Goal: Find contact information: Find contact information

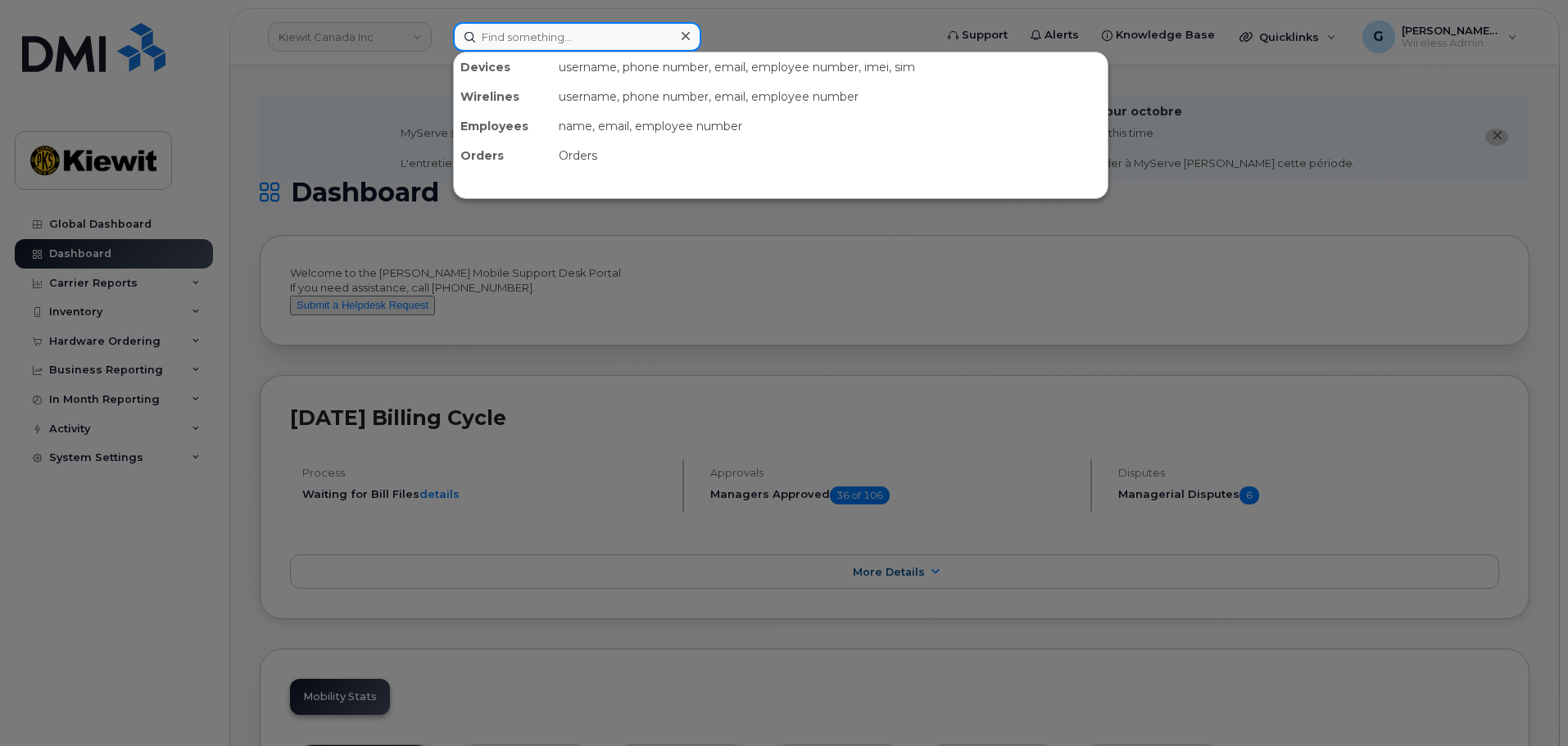
click at [556, 37] on input at bounding box center [577, 37] width 248 height 29
paste input "585323"
type input "585323"
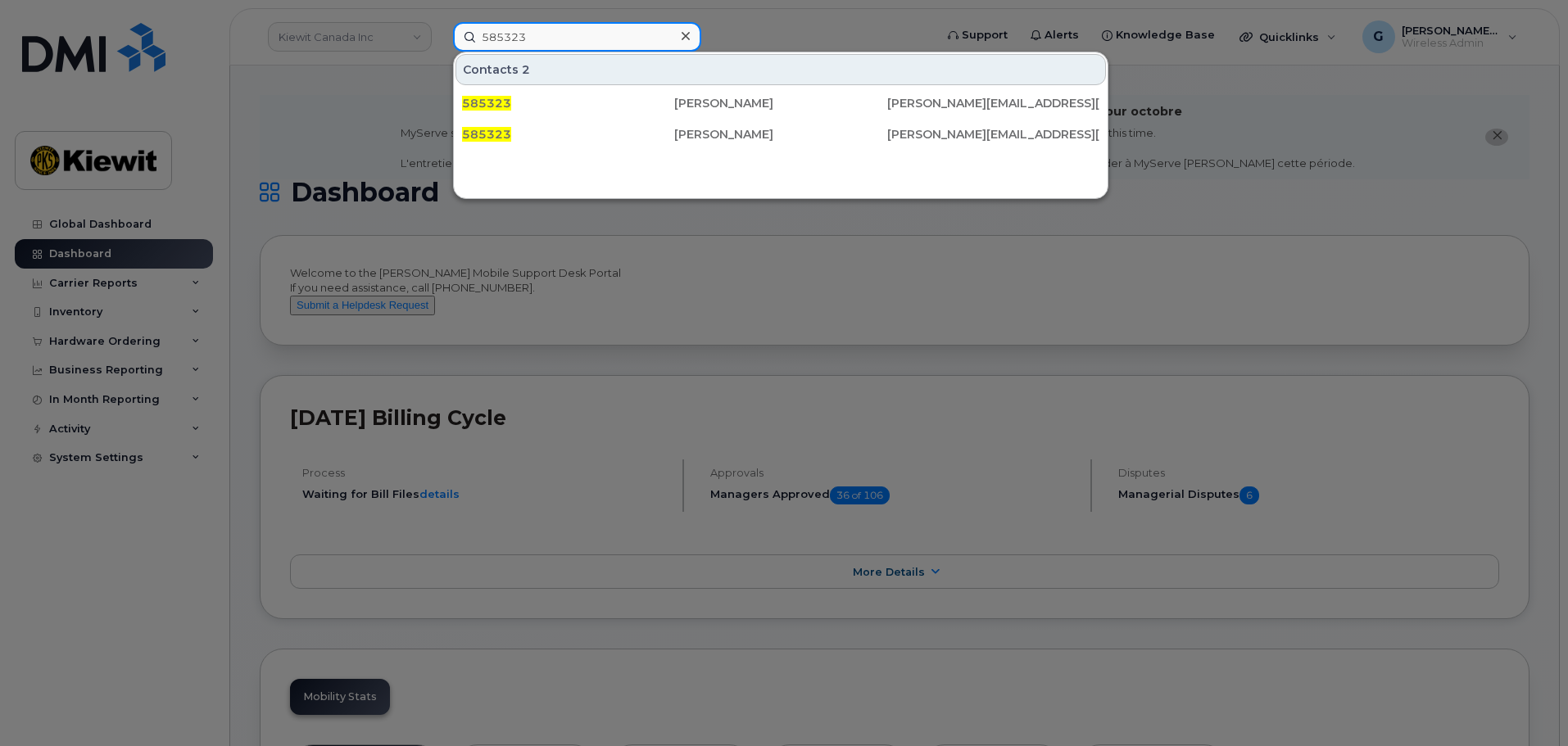
drag, startPoint x: 544, startPoint y: 36, endPoint x: 420, endPoint y: 57, distance: 125.8
click at [440, 51] on div "585323 Contacts 2 585323 Martin Rueda [EMAIL_ADDRESS][PERSON_NAME][DOMAIN_NAME]…" at bounding box center [689, 37] width 497 height 29
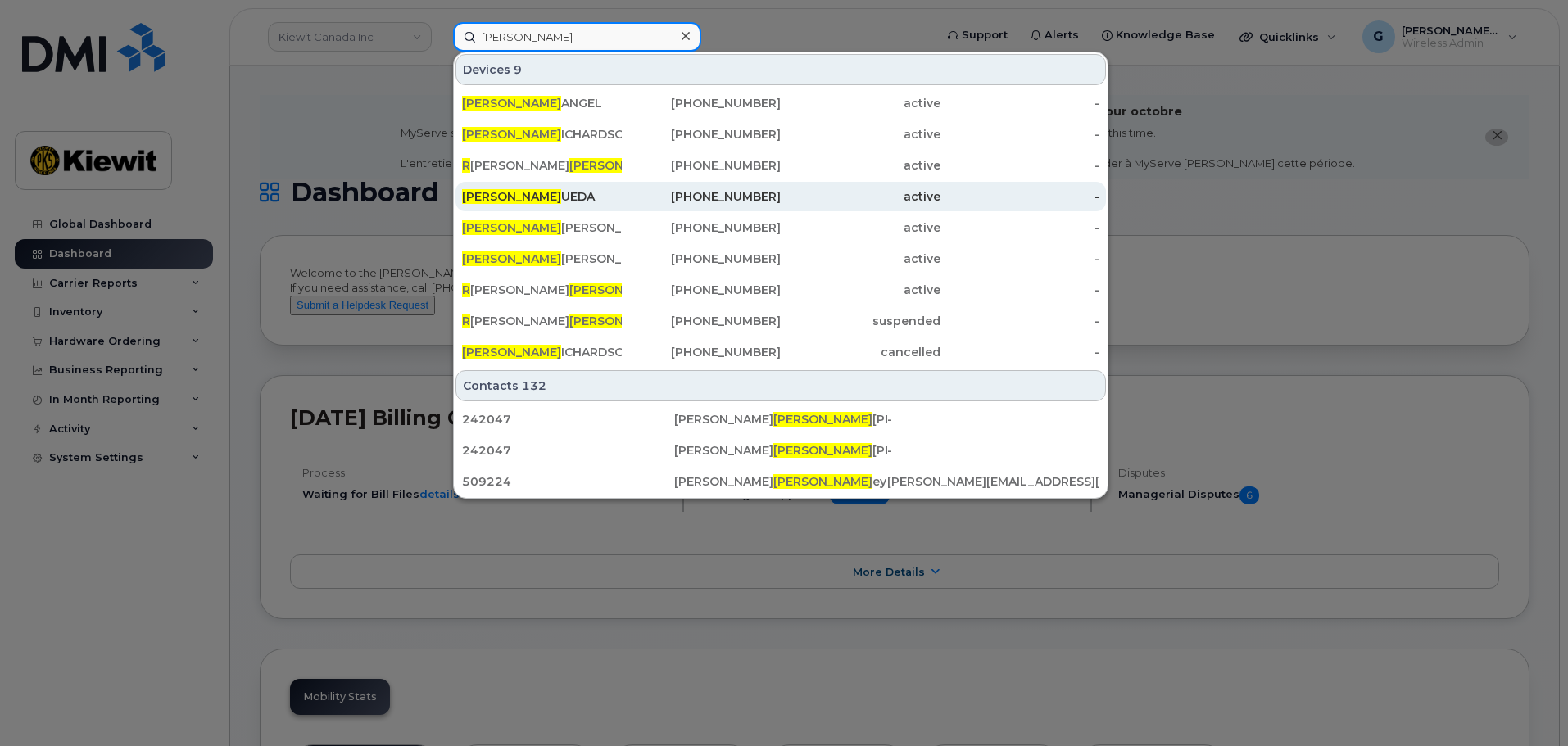
type input "[PERSON_NAME]"
drag, startPoint x: 574, startPoint y: 193, endPoint x: 585, endPoint y: 195, distance: 11.2
click at [574, 193] on div "[PERSON_NAME]" at bounding box center [542, 197] width 160 height 16
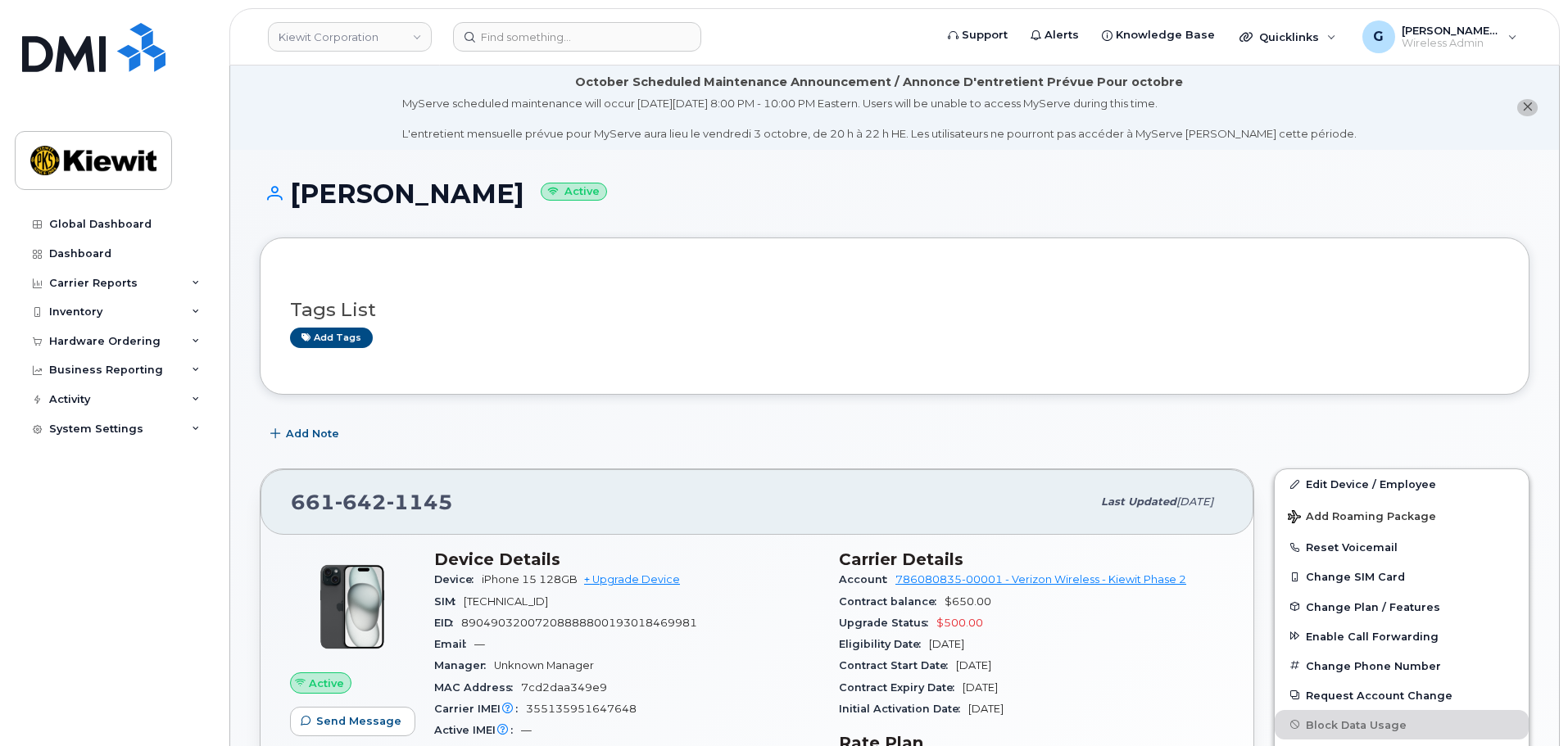
click at [720, 212] on div "[PERSON_NAME] Active" at bounding box center [894, 208] width 1270 height 58
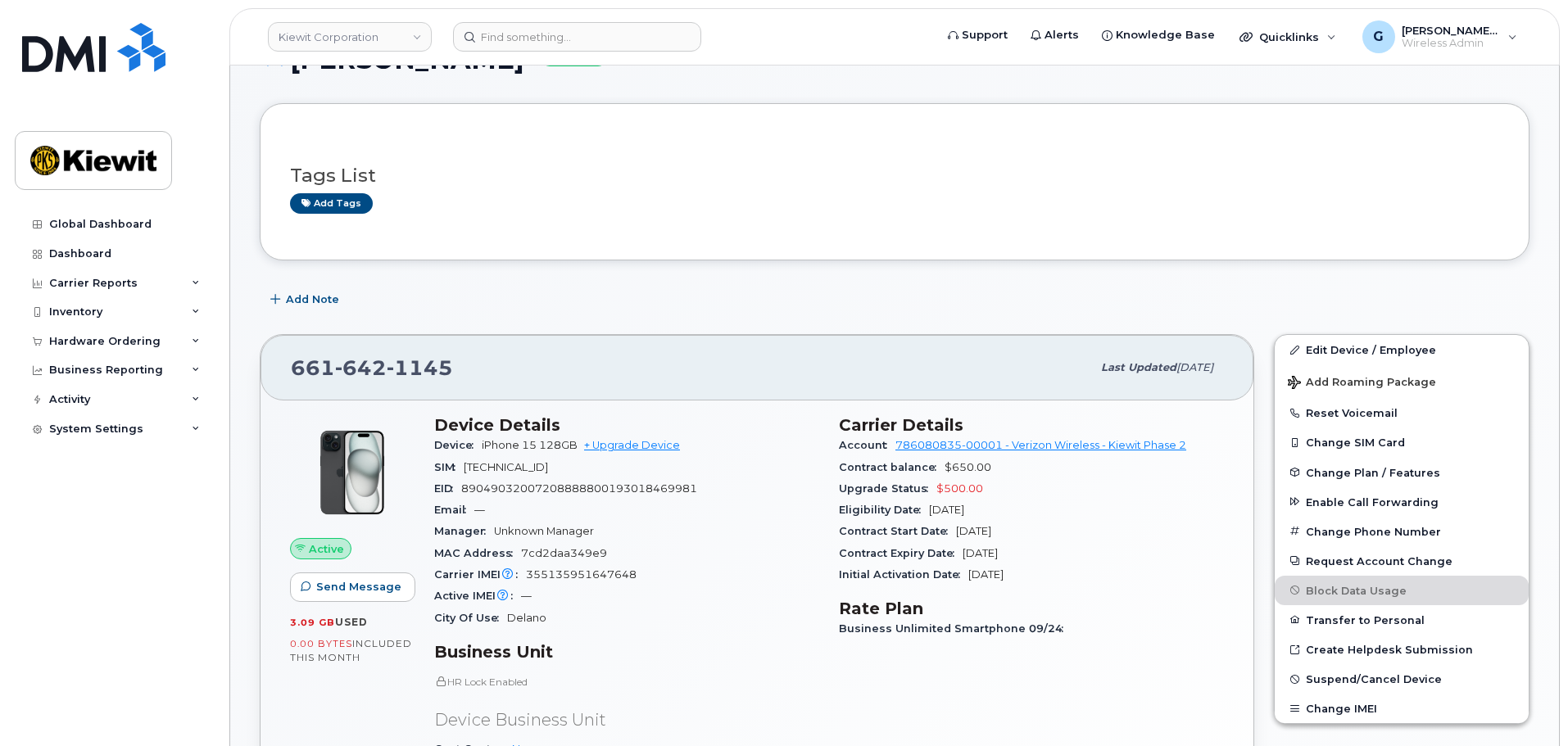
scroll to position [246, 0]
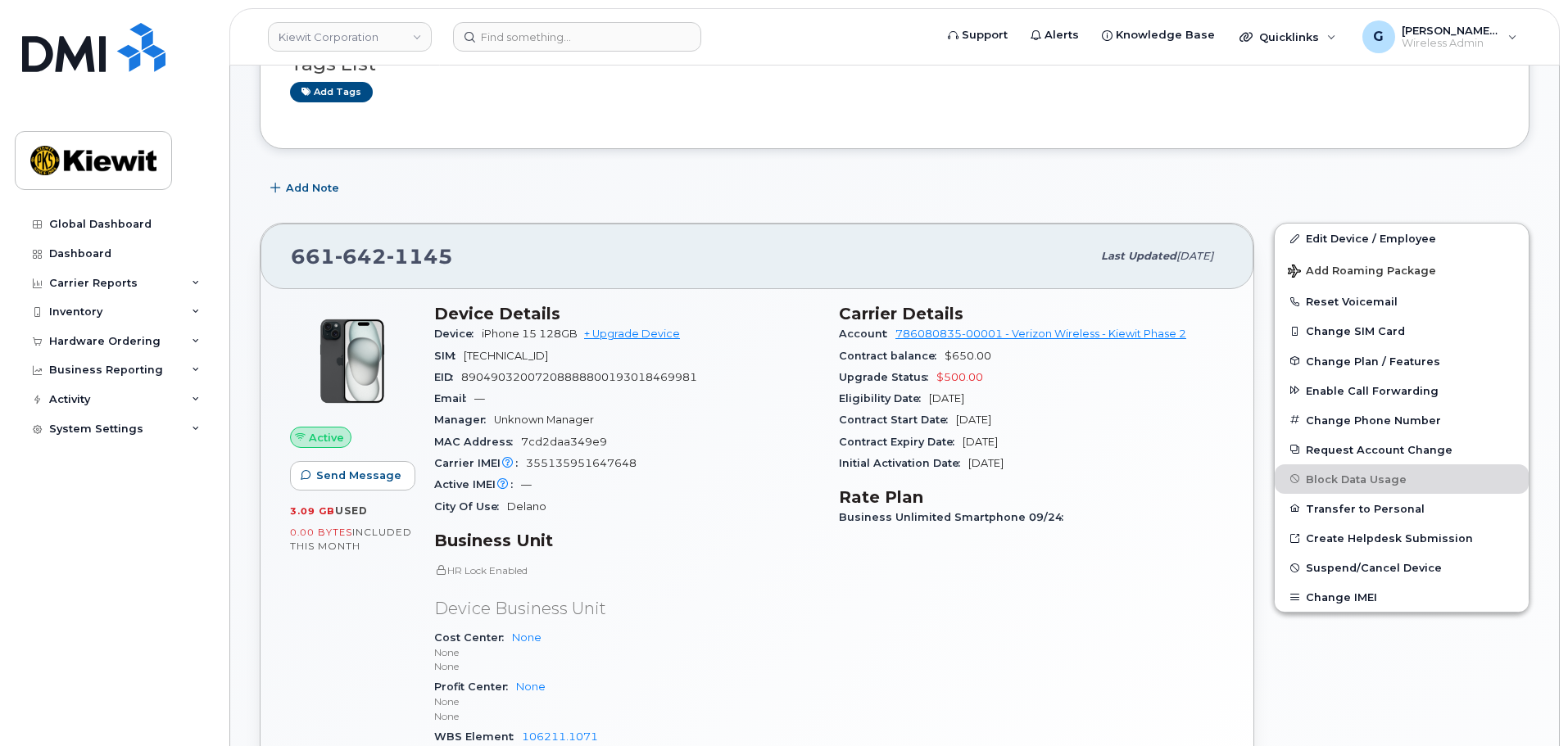
click at [638, 424] on div "Manager Unknown Manager" at bounding box center [627, 420] width 385 height 21
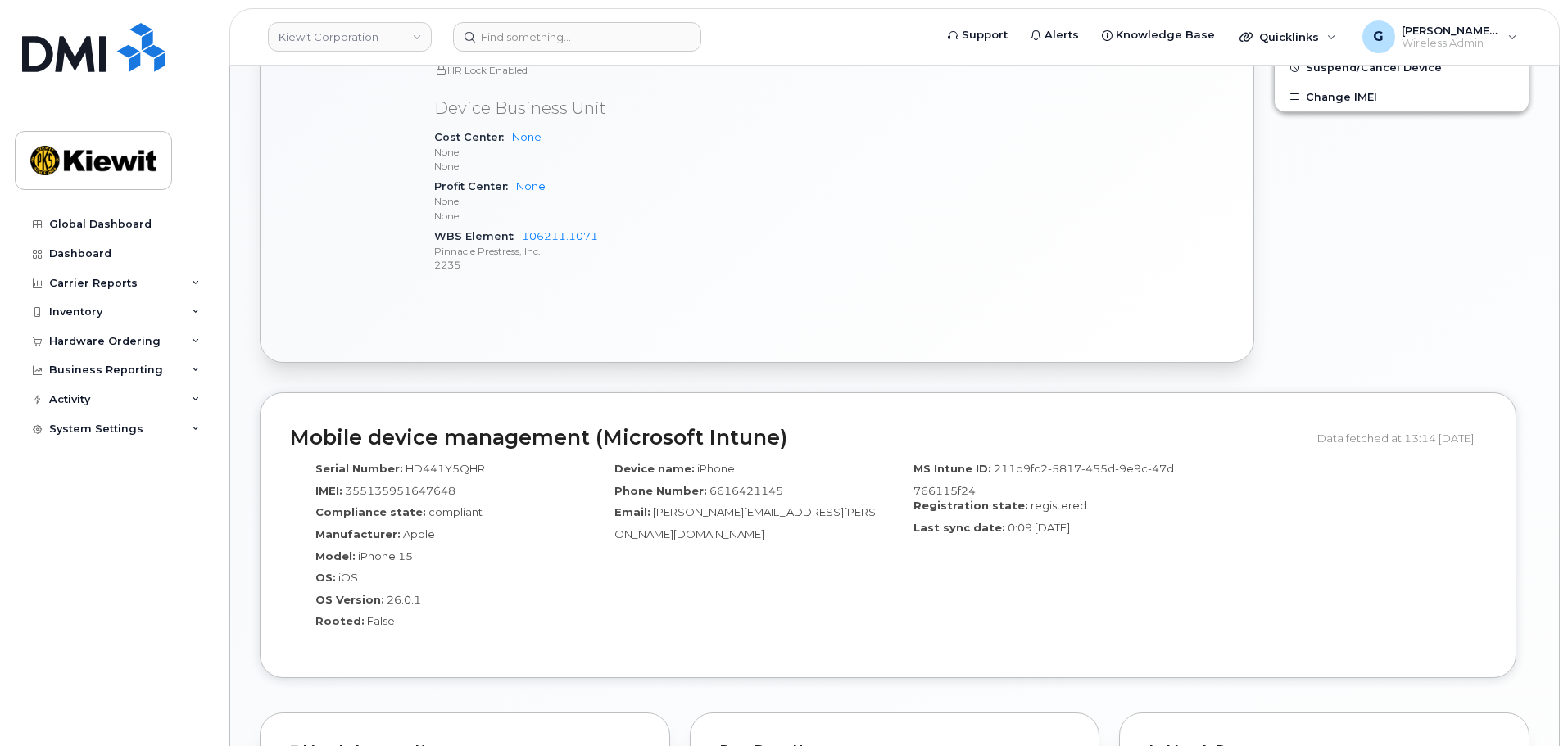
scroll to position [419, 0]
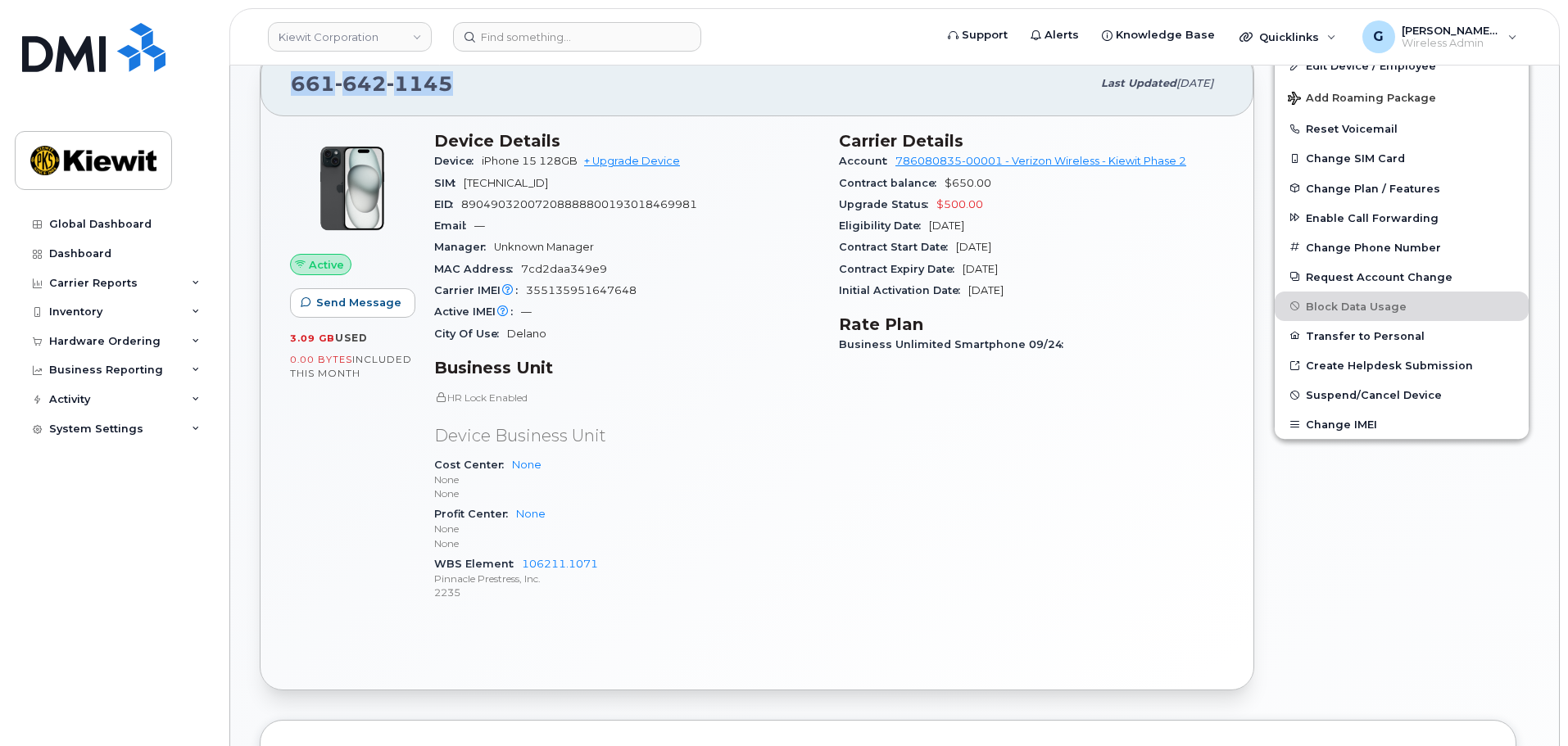
drag, startPoint x: 460, startPoint y: 83, endPoint x: 282, endPoint y: 65, distance: 178.9
click at [282, 65] on div "661 642 1145 Last updated Oct 06, 2025" at bounding box center [756, 82] width 993 height 65
copy span "661 642 1145"
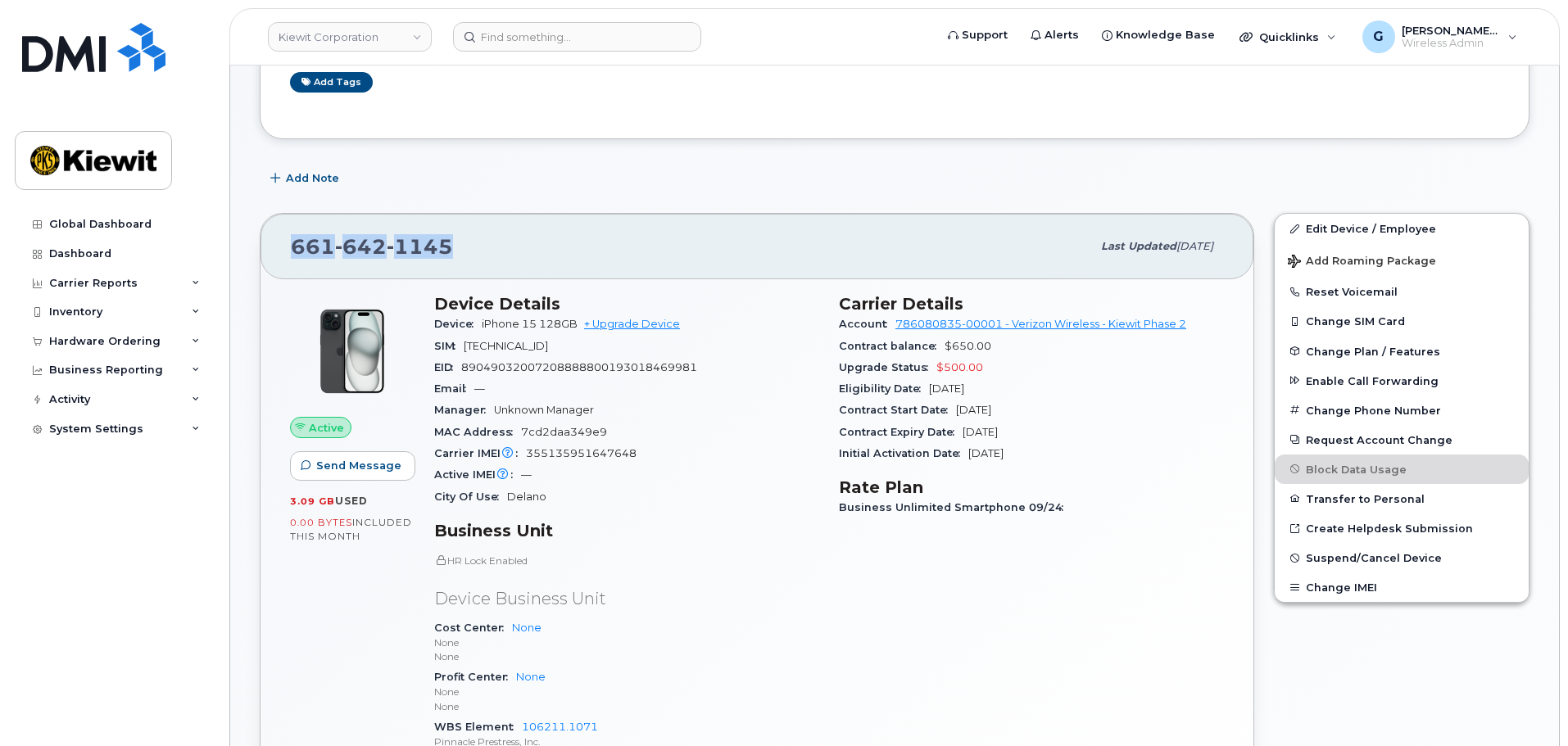
scroll to position [255, 0]
click at [483, 558] on p "HR Lock Enabled" at bounding box center [627, 561] width 385 height 14
click at [509, 565] on p "HR Lock Enabled" at bounding box center [627, 561] width 385 height 14
click at [441, 559] on icon at bounding box center [440, 561] width 10 height 10
click at [481, 564] on p "HR Lock Enabled" at bounding box center [627, 561] width 385 height 14
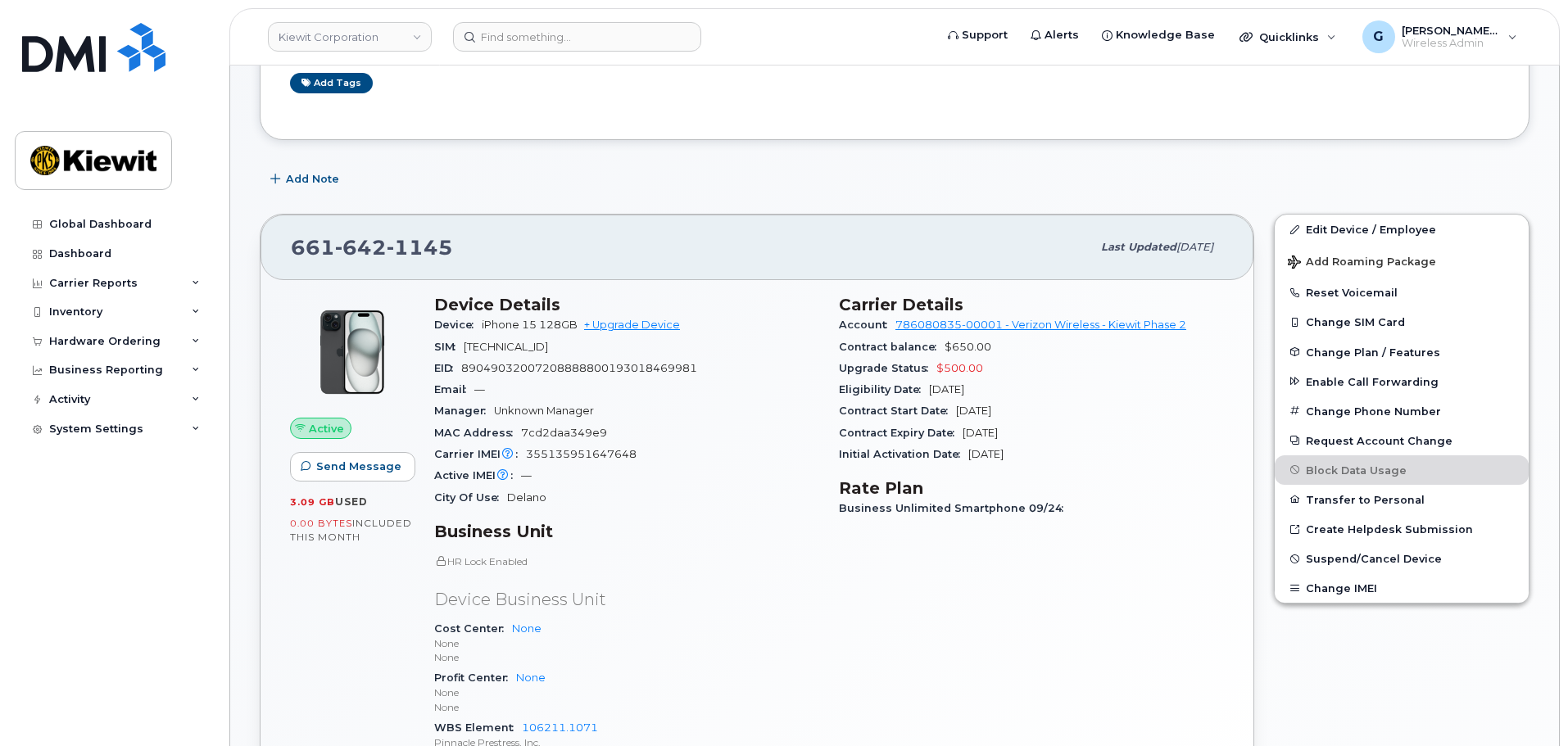
click at [668, 447] on div "Carrier IMEI Carrier IMEI is reported during the last billing cycle or change o…" at bounding box center [627, 454] width 385 height 21
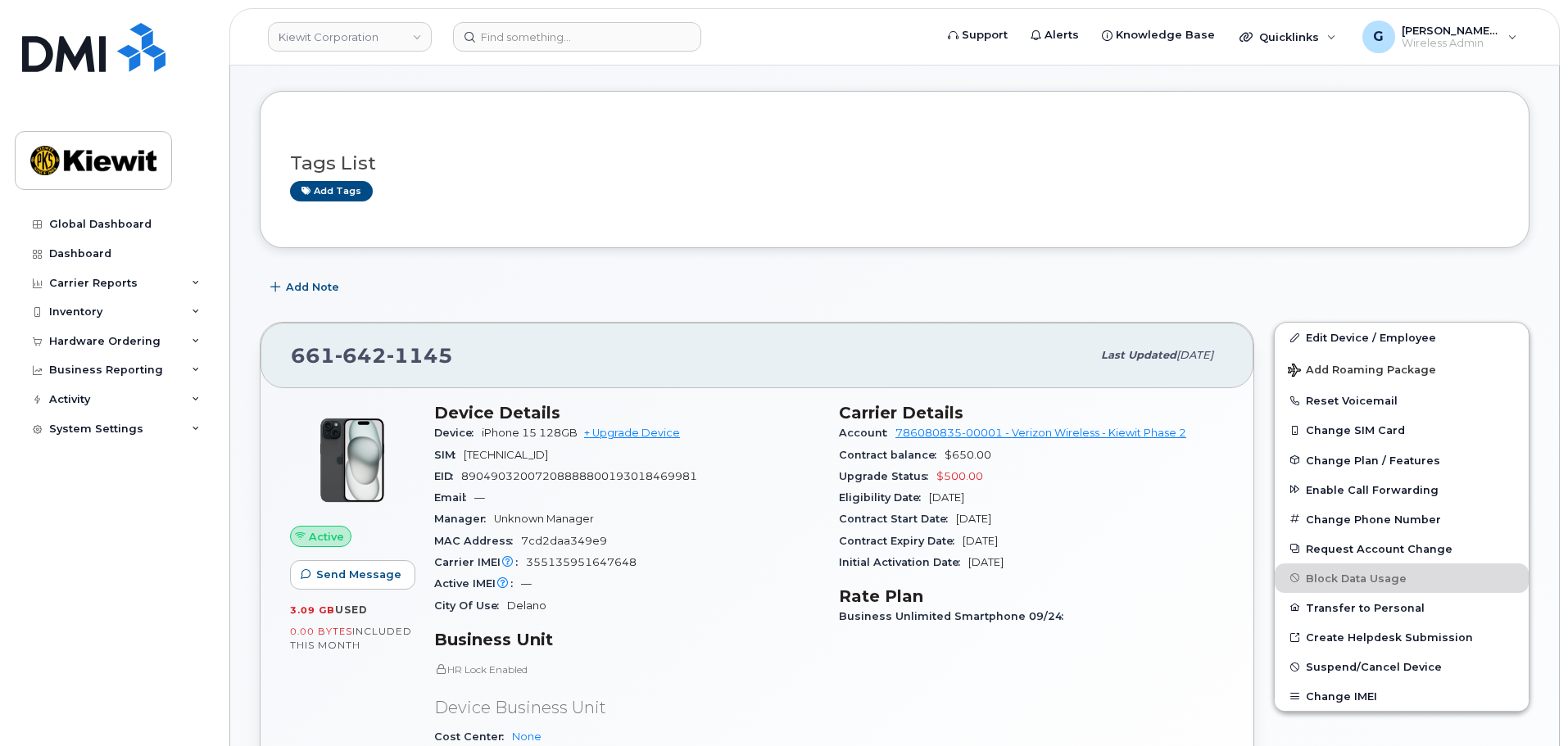
scroll to position [9, 0]
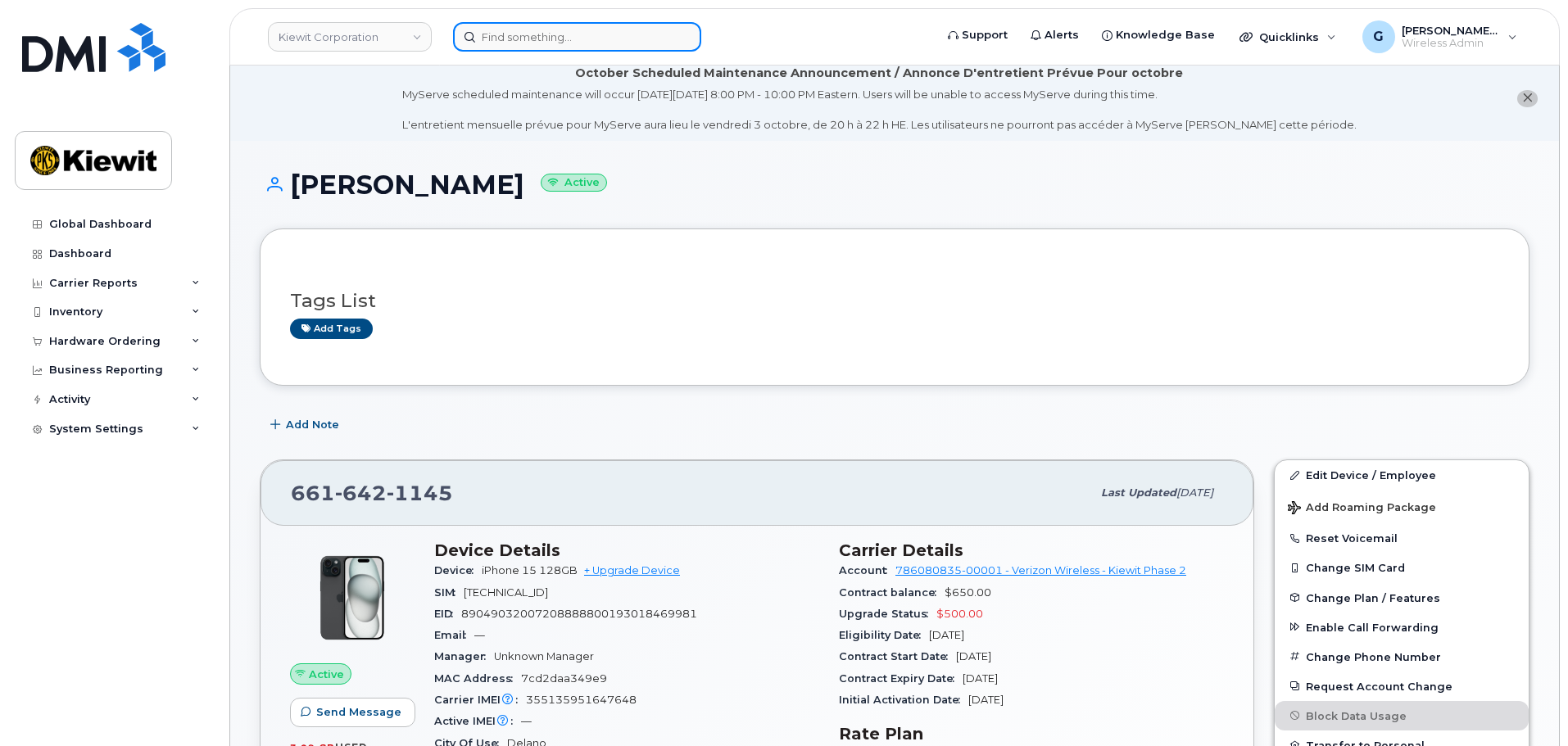
click at [511, 39] on input at bounding box center [577, 37] width 248 height 29
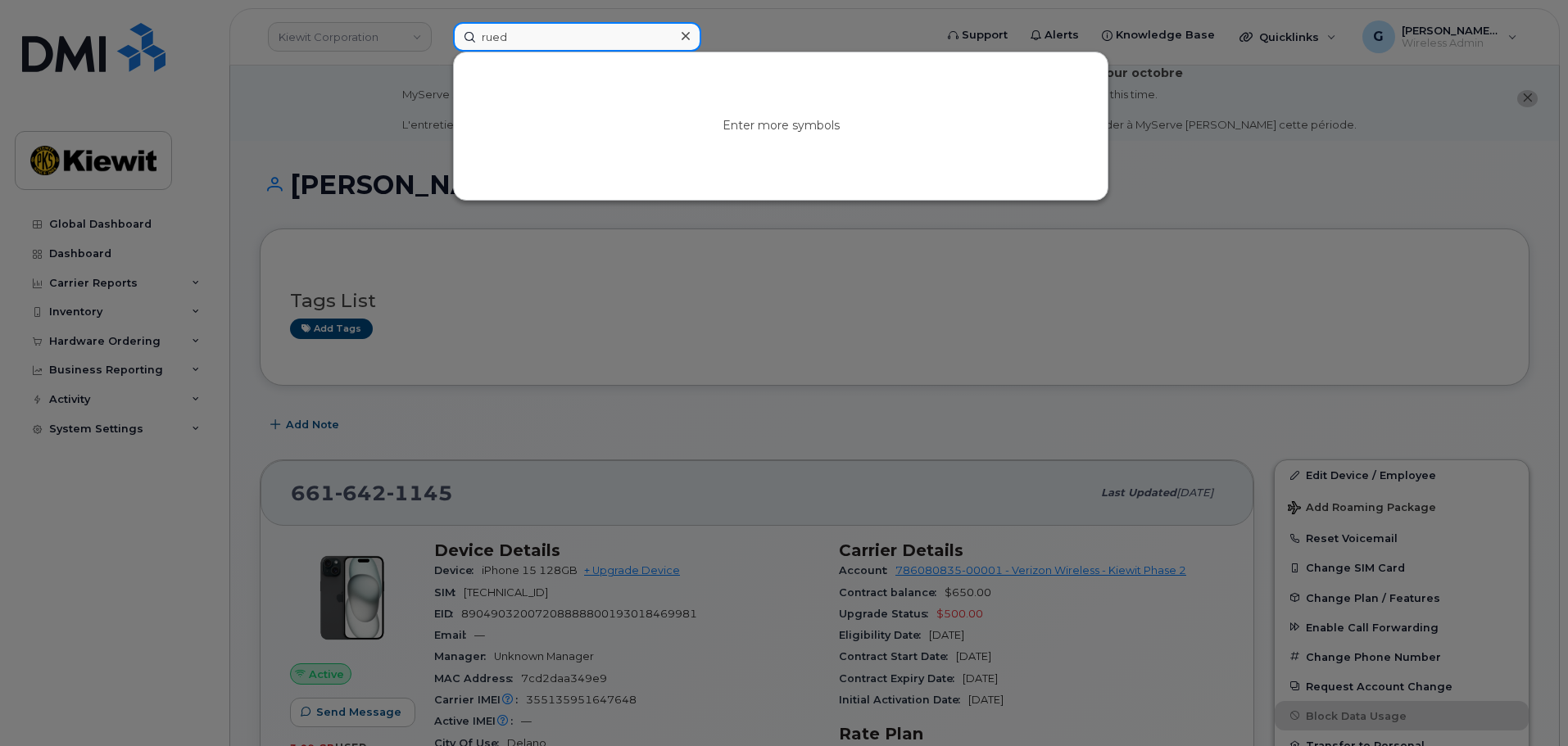
type input "rueda"
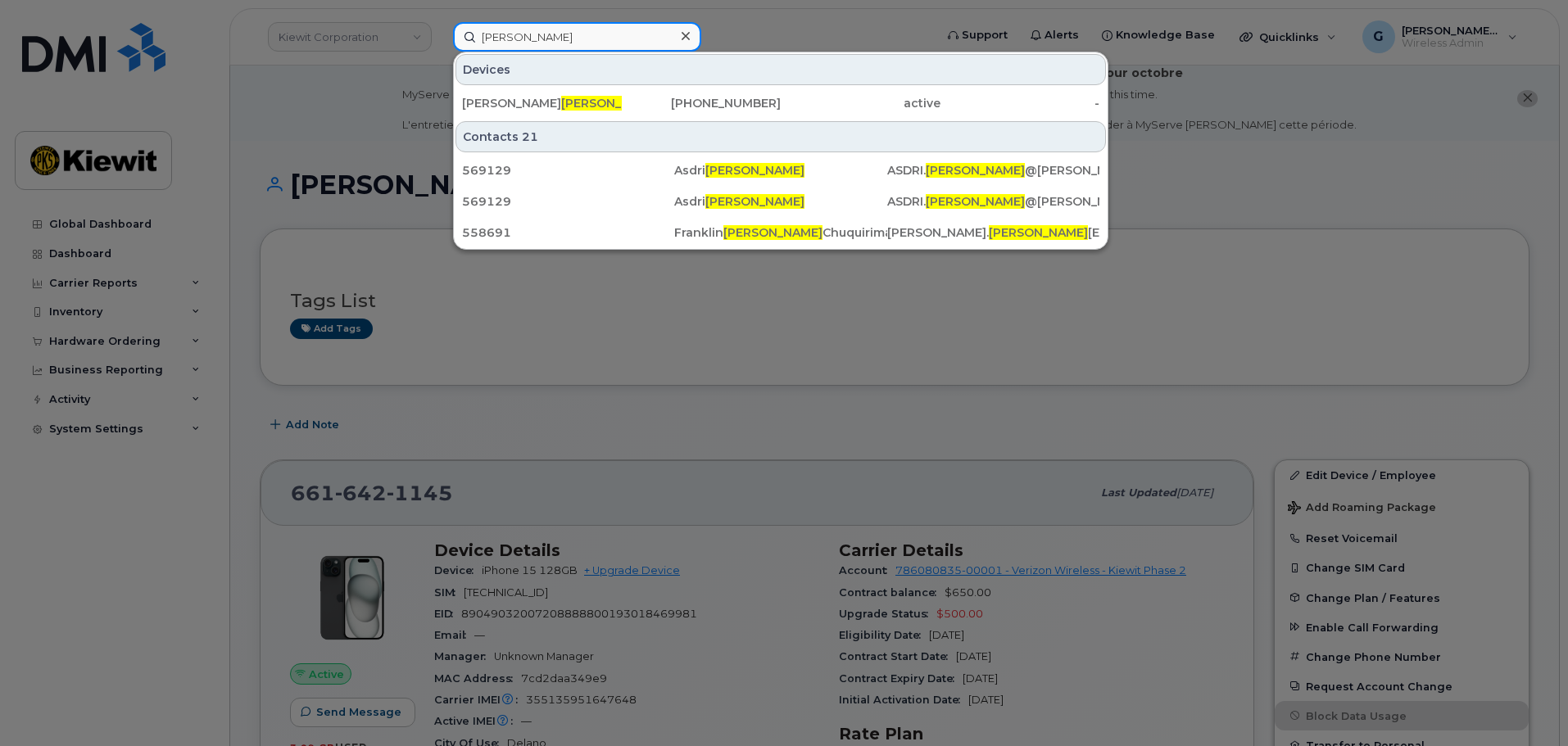
drag, startPoint x: 586, startPoint y: 45, endPoint x: 409, endPoint y: 74, distance: 179.4
click at [440, 51] on div "rueda Devices MARTIN RUEDA 661-642-1145 active - Contacts 21 569129 Asdri Rueda…" at bounding box center [689, 37] width 497 height 29
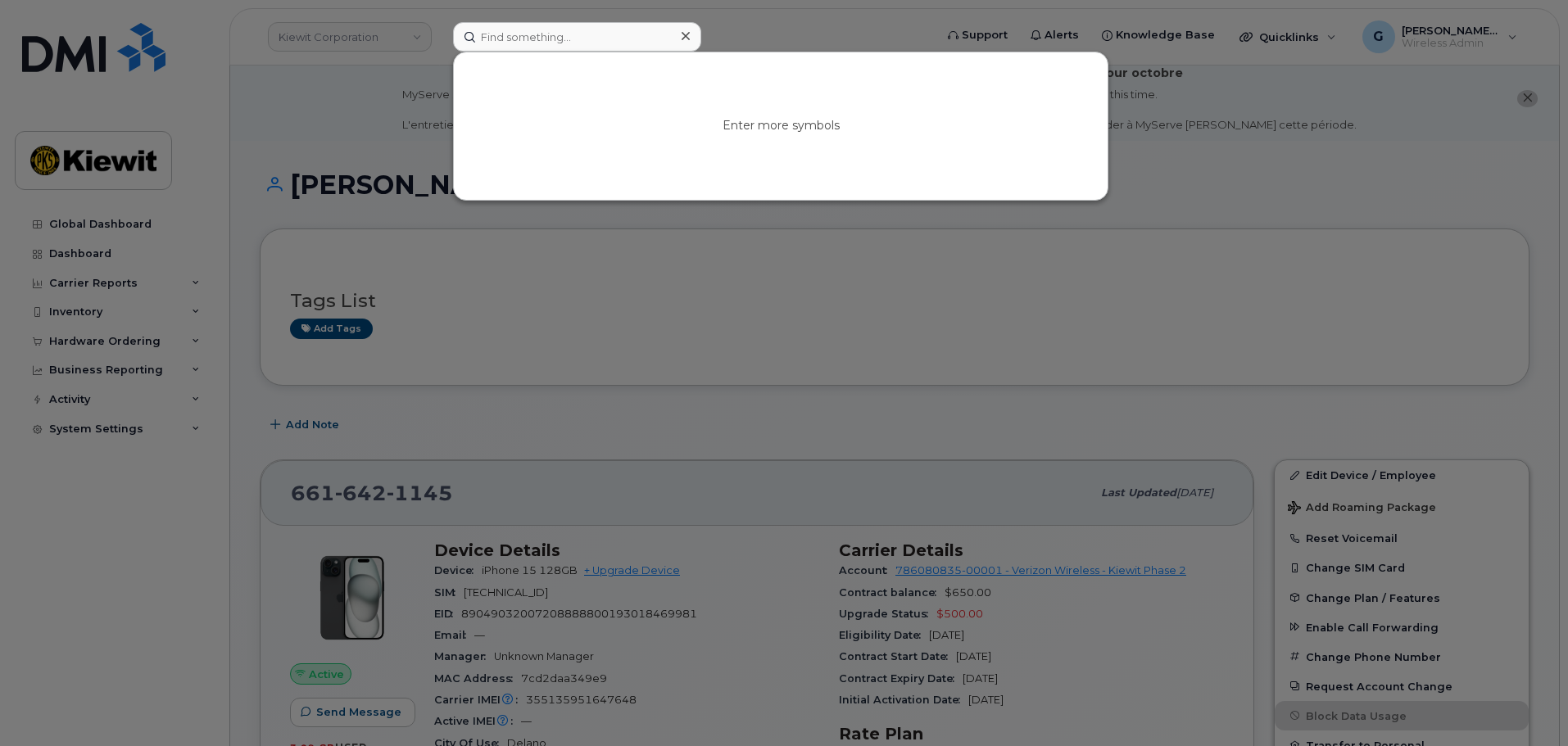
click at [557, 335] on div at bounding box center [784, 373] width 1568 height 746
